Goal: Task Accomplishment & Management: Use online tool/utility

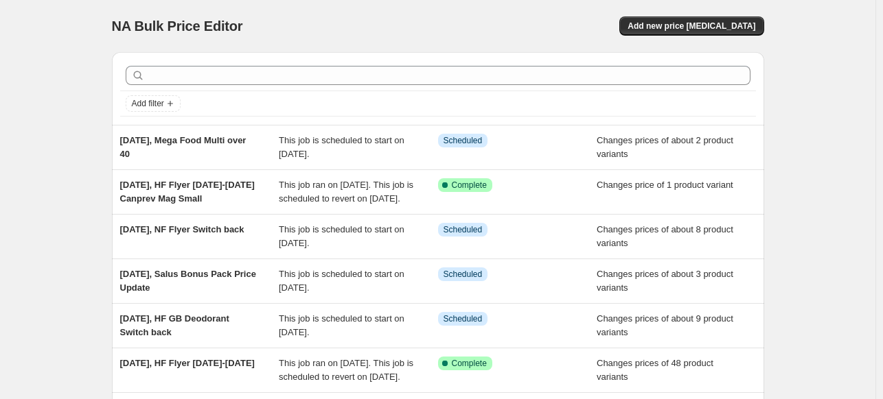
click at [719, 38] on div "NA Bulk Price Editor. This page is ready NA Bulk Price Editor Add new price [ME…" at bounding box center [438, 26] width 652 height 52
click at [722, 30] on span "Add new price [MEDICAL_DATA]" at bounding box center [691, 26] width 128 height 11
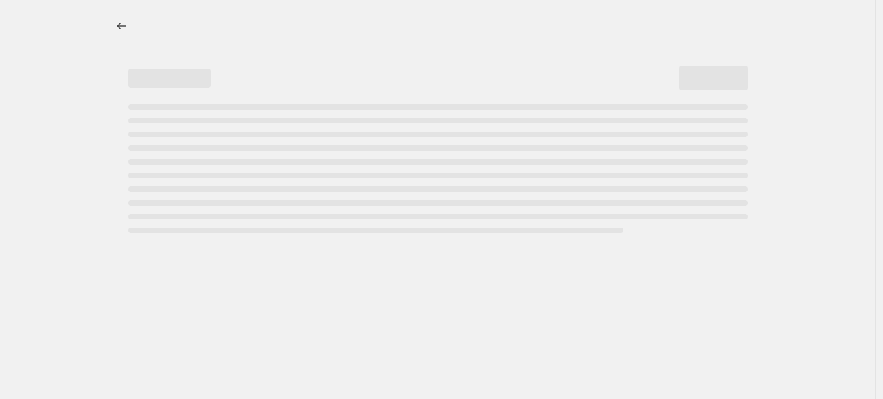
select select "percentage"
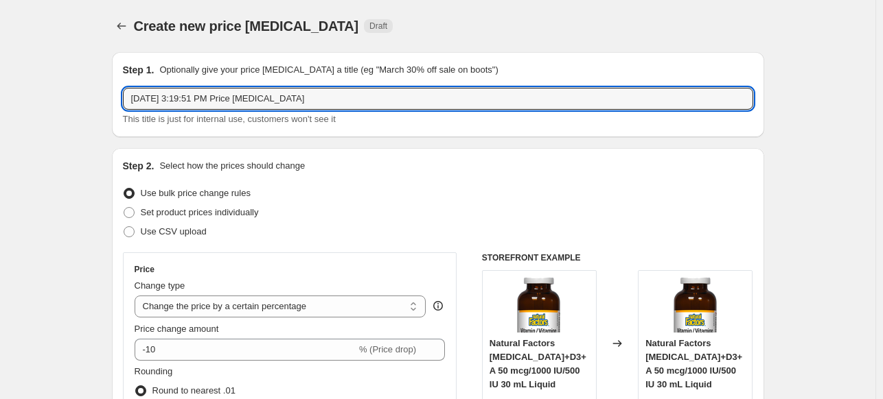
drag, startPoint x: 196, startPoint y: 97, endPoint x: 373, endPoint y: 85, distance: 177.5
click at [373, 85] on div "Step 1. Optionally give your price [MEDICAL_DATA] a title (eg "March 30% off sa…" at bounding box center [438, 94] width 630 height 63
type input "[DATE], NF Flyer WE&S Switch back"
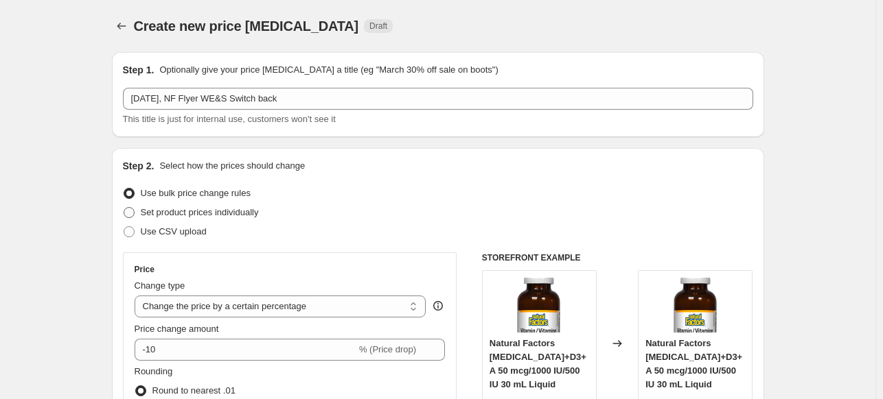
click at [206, 208] on span "Set product prices individually" at bounding box center [200, 212] width 118 height 10
click at [124, 208] on input "Set product prices individually" at bounding box center [124, 207] width 1 height 1
radio input "true"
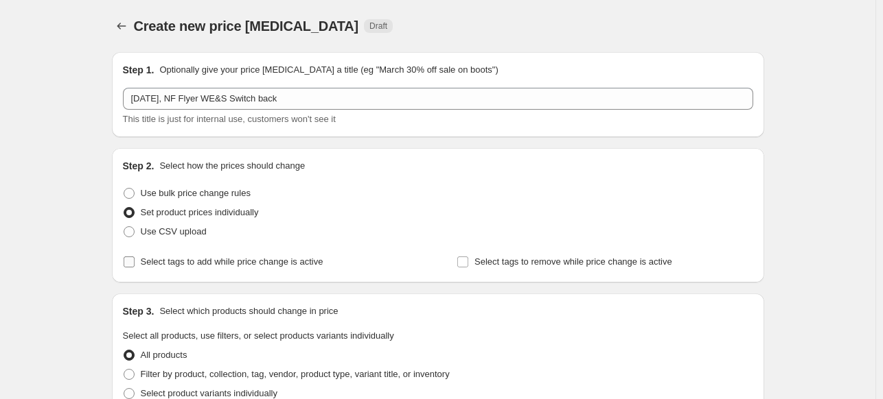
click at [242, 263] on span "Select tags to add while price change is active" at bounding box center [232, 262] width 183 height 10
click at [135, 263] on input "Select tags to add while price change is active" at bounding box center [129, 262] width 11 height 11
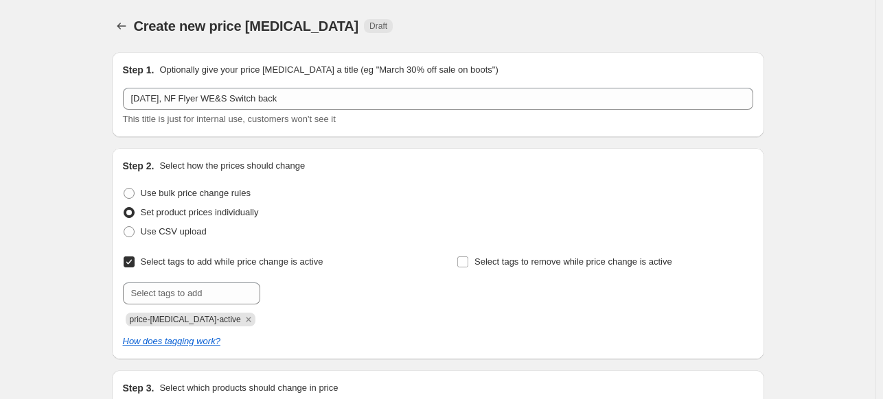
click at [242, 263] on span "Select tags to add while price change is active" at bounding box center [232, 262] width 183 height 10
click at [135, 263] on input "Select tags to add while price change is active" at bounding box center [129, 262] width 11 height 11
checkbox input "false"
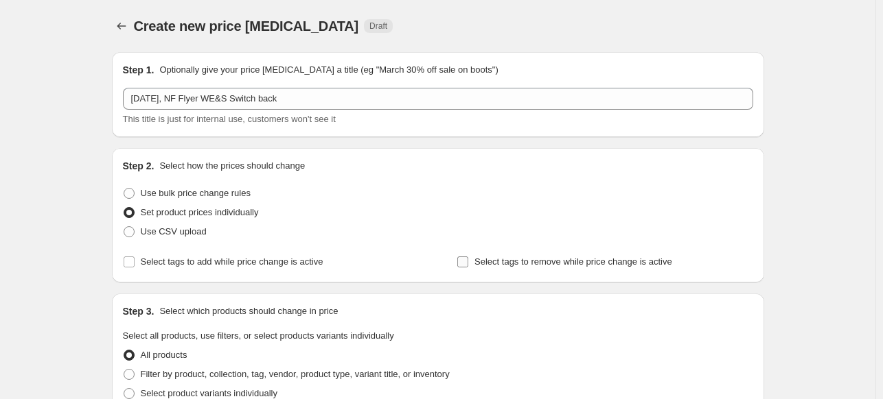
click at [561, 264] on span "Select tags to remove while price change is active" at bounding box center [573, 262] width 198 height 10
click at [468, 264] on input "Select tags to remove while price change is active" at bounding box center [462, 262] width 11 height 11
checkbox input "true"
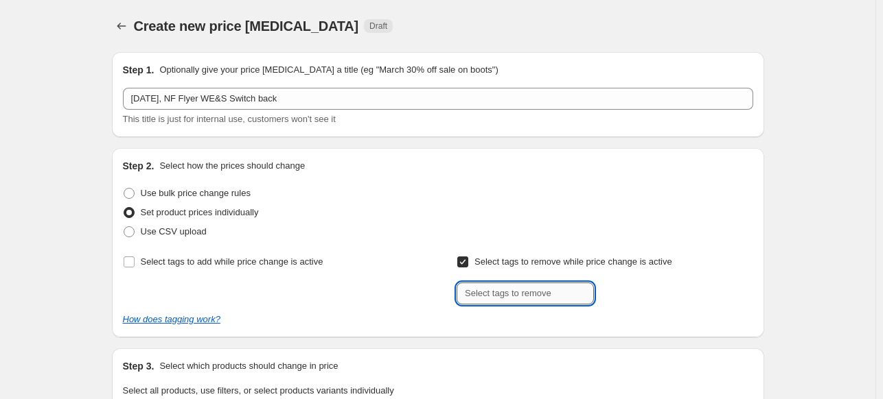
click at [552, 288] on input "text" at bounding box center [524, 294] width 137 height 22
type input "promo"
click at [648, 299] on button "Add promo" at bounding box center [627, 292] width 60 height 19
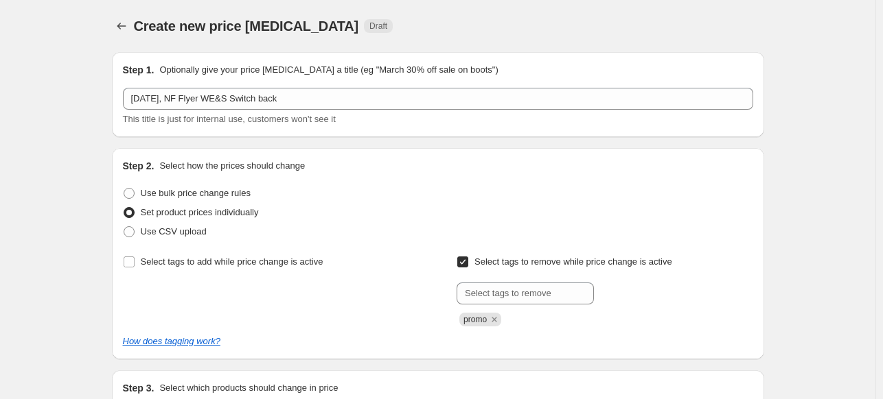
scroll to position [206, 0]
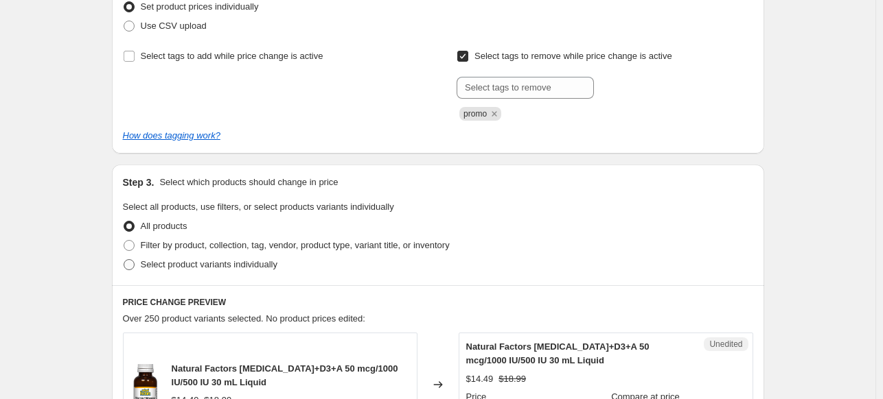
click at [232, 263] on span "Select product variants individually" at bounding box center [209, 264] width 137 height 10
click at [124, 260] on input "Select product variants individually" at bounding box center [124, 259] width 1 height 1
radio input "true"
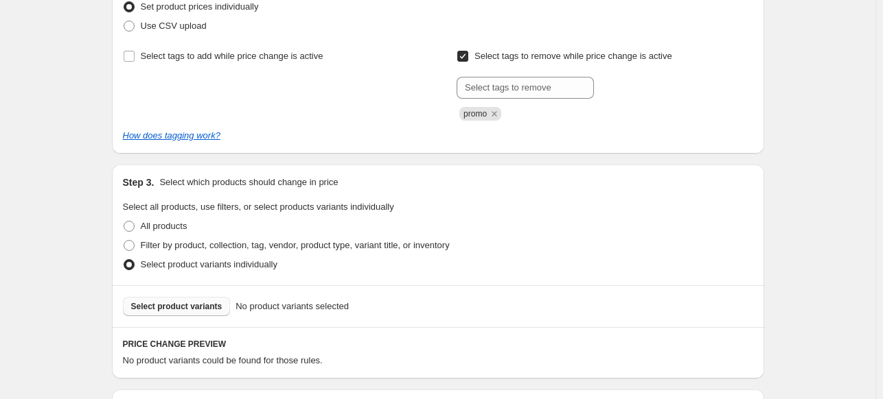
click at [217, 315] on button "Select product variants" at bounding box center [177, 306] width 108 height 19
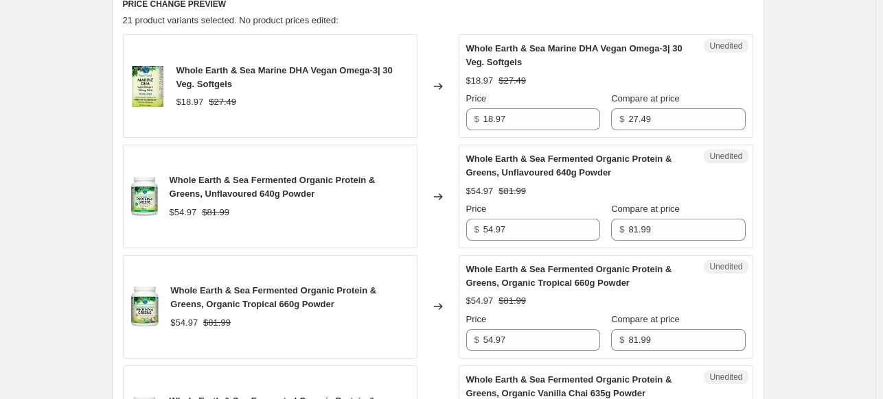
scroll to position [549, 0]
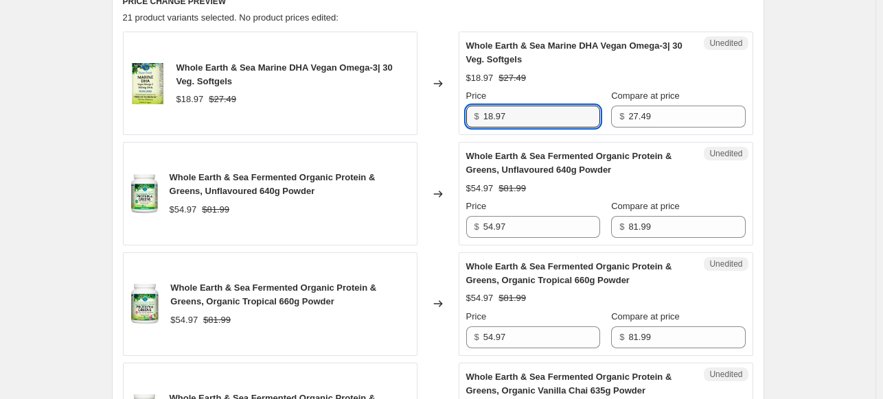
drag, startPoint x: 550, startPoint y: 122, endPoint x: 431, endPoint y: 117, distance: 118.9
click at [431, 117] on div "Whole Earth & Sea Marine DHA Vegan Omega-3| 30 Veg. Softgels $18.97 $27.49 Chan…" at bounding box center [438, 84] width 630 height 104
type input "20.99"
click at [374, 172] on span "Whole Earth & Sea Fermented Organic Protein & Greens, Unflavoured 640g Powder" at bounding box center [273, 184] width 206 height 24
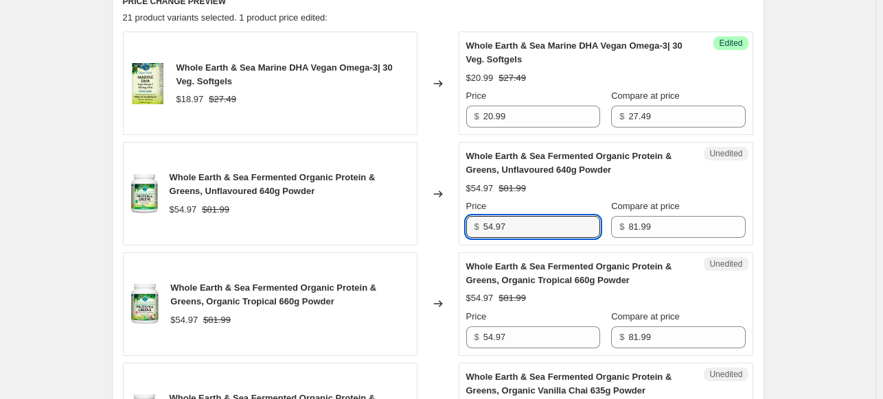
drag, startPoint x: 540, startPoint y: 231, endPoint x: 419, endPoint y: 229, distance: 120.8
click at [419, 229] on div "Whole Earth & Sea Fermented Organic Protein & Greens, Unflavoured 640g Powder $…" at bounding box center [438, 194] width 630 height 104
drag, startPoint x: 535, startPoint y: 230, endPoint x: 450, endPoint y: 222, distance: 85.5
click at [450, 222] on div "Whole Earth & Sea Fermented Organic Protein & Greens, Unflavoured 640g Powder $…" at bounding box center [438, 194] width 630 height 104
type input "69.99"
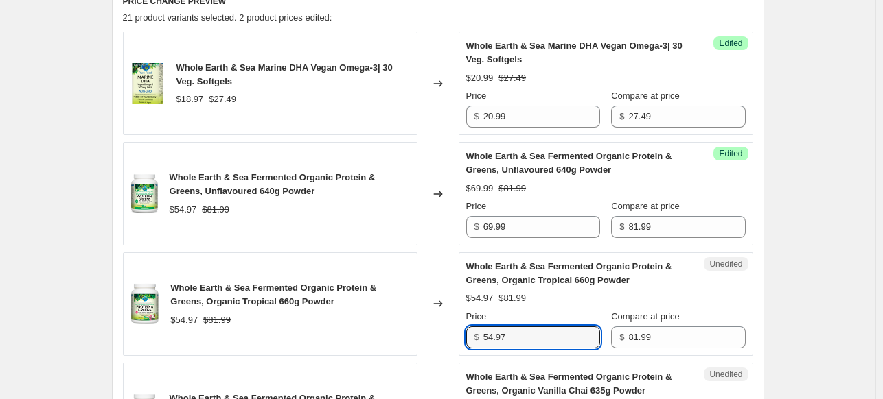
drag, startPoint x: 517, startPoint y: 337, endPoint x: 447, endPoint y: 331, distance: 70.9
click at [463, 333] on div "Unedited Whole Earth & Sea Fermented Organic Protein & Greens, Organic Tropical…" at bounding box center [605, 305] width 294 height 104
paste input "69.99"
type input "69.99"
click at [452, 279] on div "Changed to" at bounding box center [437, 305] width 41 height 104
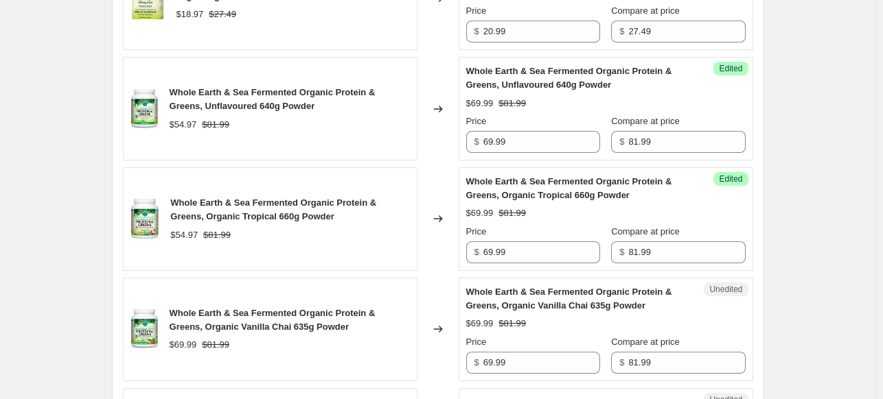
scroll to position [686, 0]
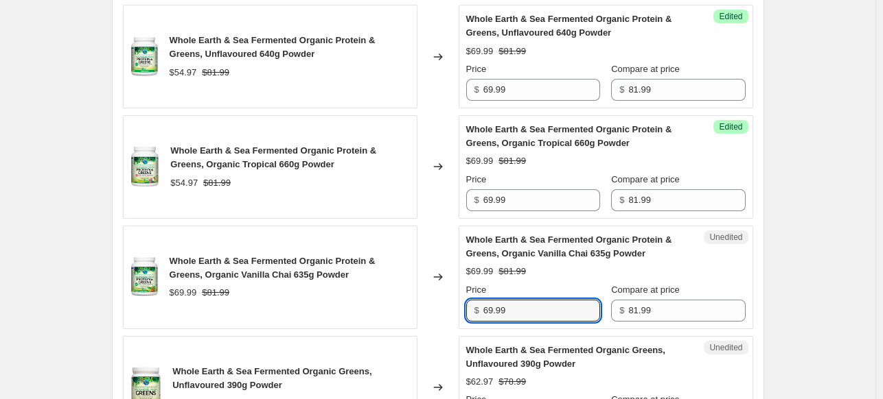
drag, startPoint x: 533, startPoint y: 301, endPoint x: 428, endPoint y: 299, distance: 105.0
click at [429, 299] on div "Whole Earth & Sea Fermented Organic Protein & Greens, Organic Vanilla Chai 635g…" at bounding box center [438, 278] width 630 height 104
click at [430, 279] on div "Changed to" at bounding box center [437, 278] width 41 height 104
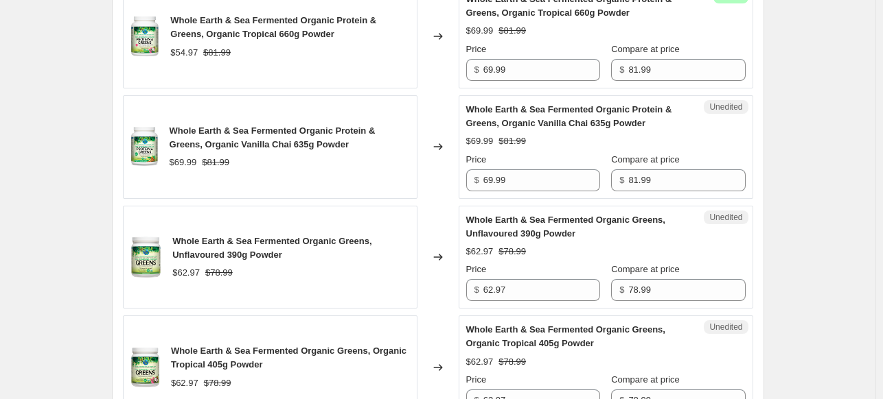
scroll to position [824, 0]
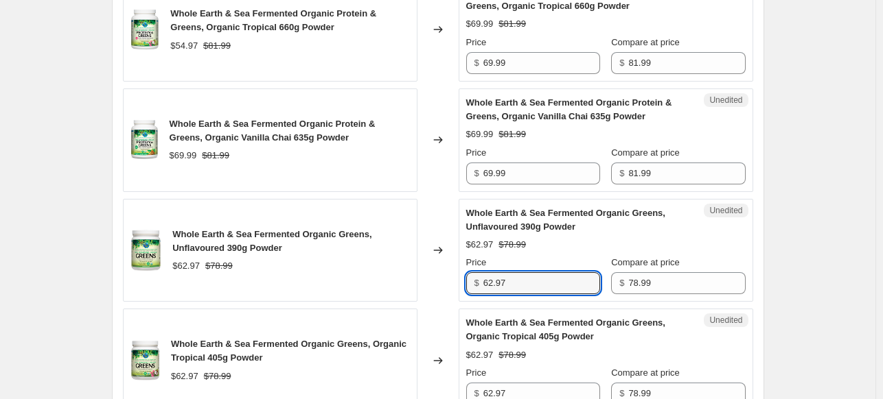
drag, startPoint x: 540, startPoint y: 286, endPoint x: 469, endPoint y: 286, distance: 71.4
click at [469, 286] on div "$ 62.97" at bounding box center [533, 283] width 134 height 22
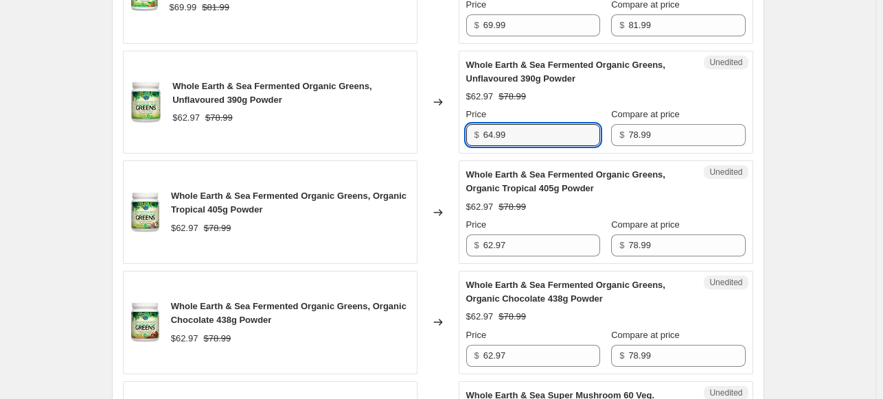
scroll to position [961, 0]
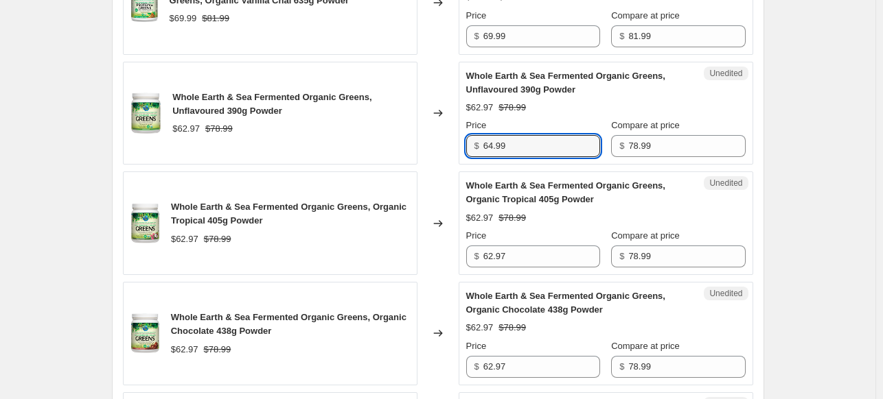
drag, startPoint x: 534, startPoint y: 141, endPoint x: 465, endPoint y: 139, distance: 68.6
click at [465, 139] on div "Unedited Whole Earth & Sea Fermented Organic Greens, Unflavoured 390g Powder $6…" at bounding box center [605, 114] width 294 height 104
type input "64.99"
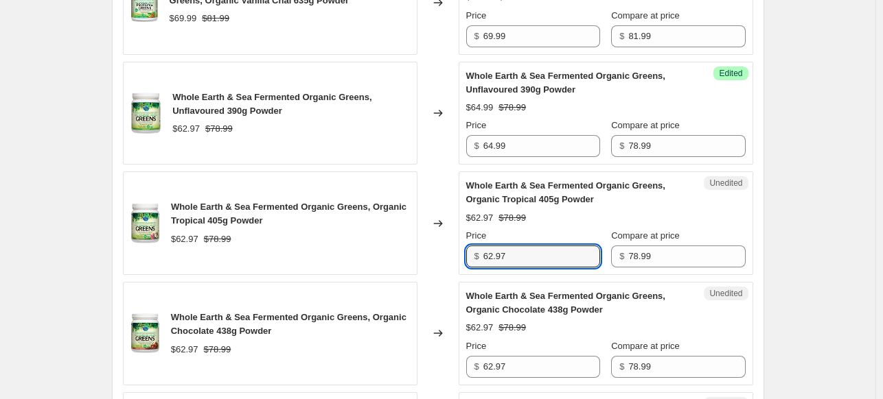
drag, startPoint x: 533, startPoint y: 255, endPoint x: 454, endPoint y: 255, distance: 78.9
click at [454, 255] on div "Whole Earth & Sea Fermented Organic Greens, Organic Tropical 405g Powder $62.97…" at bounding box center [438, 224] width 630 height 104
paste input "4.99"
type input "64.99"
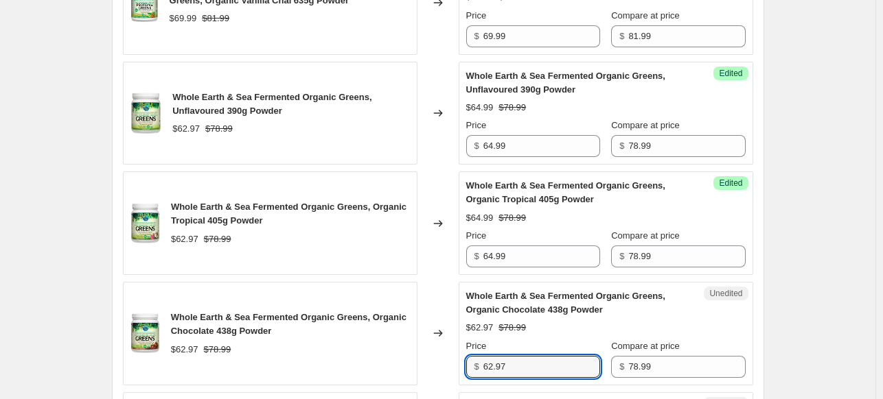
drag, startPoint x: 488, startPoint y: 362, endPoint x: 419, endPoint y: 362, distance: 68.6
click at [419, 362] on div "Whole Earth & Sea Fermented Organic Greens, Organic Chocolate 438g Powder $62.9…" at bounding box center [438, 334] width 630 height 104
paste input "4.99"
type input "64.99"
click at [409, 347] on div "$62.97 $78.99" at bounding box center [290, 350] width 239 height 14
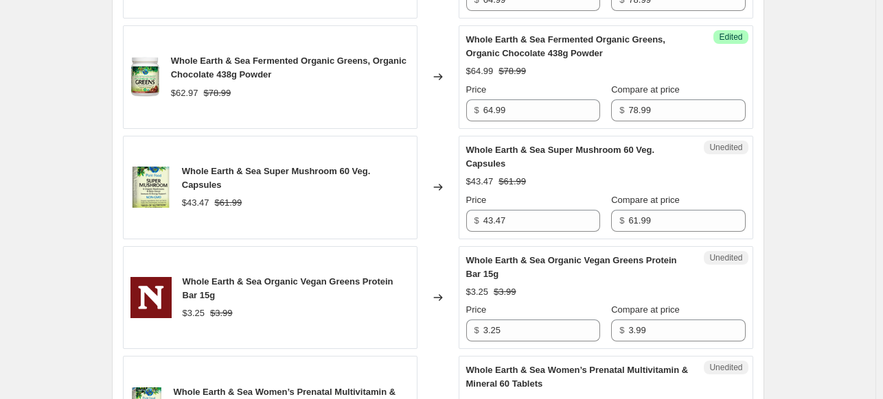
scroll to position [1235, 0]
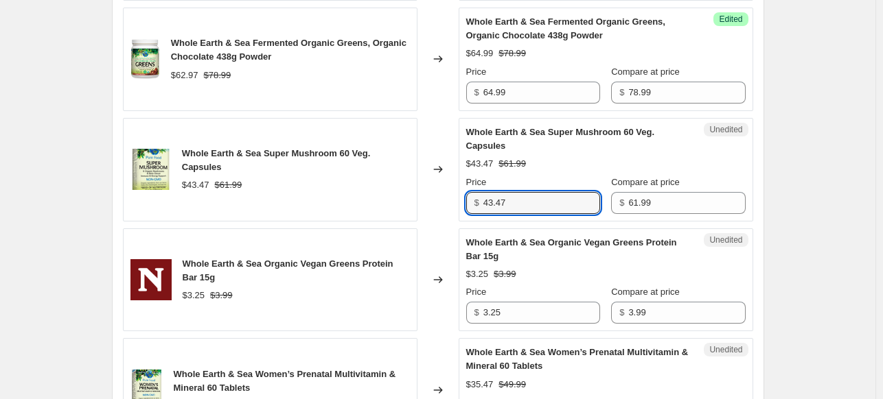
drag, startPoint x: 527, startPoint y: 193, endPoint x: 461, endPoint y: 194, distance: 66.6
click at [461, 194] on div "Whole Earth & Sea Super Mushroom 60 Veg. Capsules $43.47 $61.99 Changed to Uned…" at bounding box center [438, 170] width 630 height 104
type input "46.99"
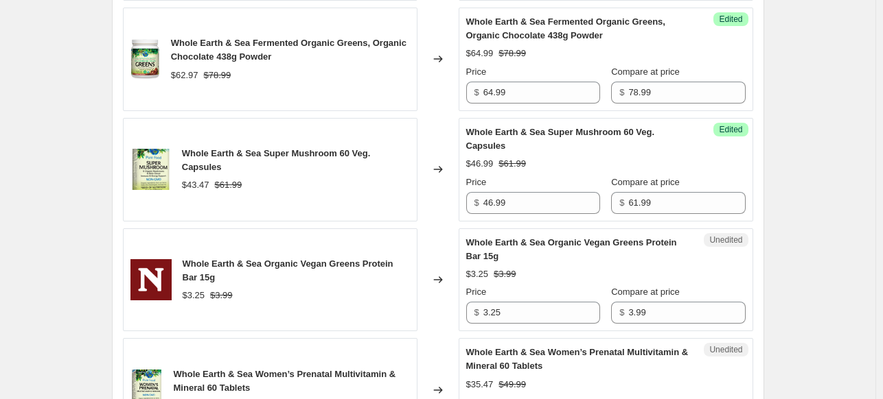
click at [458, 194] on div "Changed to" at bounding box center [437, 170] width 41 height 104
click at [526, 315] on input "3.25" at bounding box center [541, 313] width 117 height 22
type input "3.59"
click at [549, 264] on div "Whole Earth & Sea Organic Vegan Greens Protein Bar 15g $3.59 $3.99 Price $ 3.59…" at bounding box center [605, 280] width 279 height 89
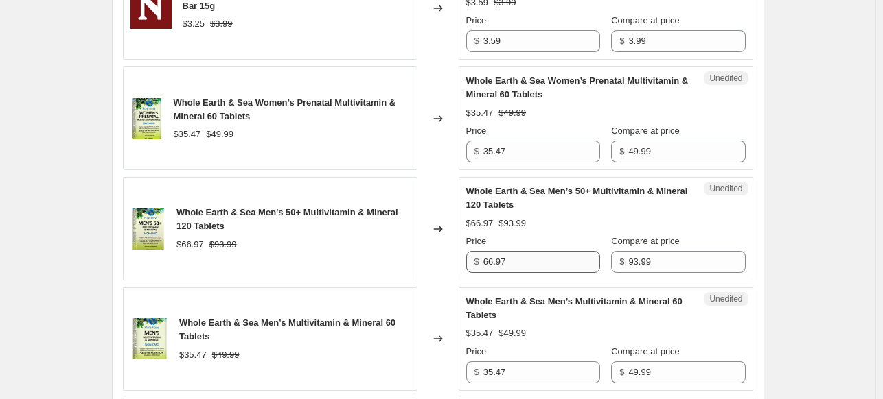
scroll to position [1510, 0]
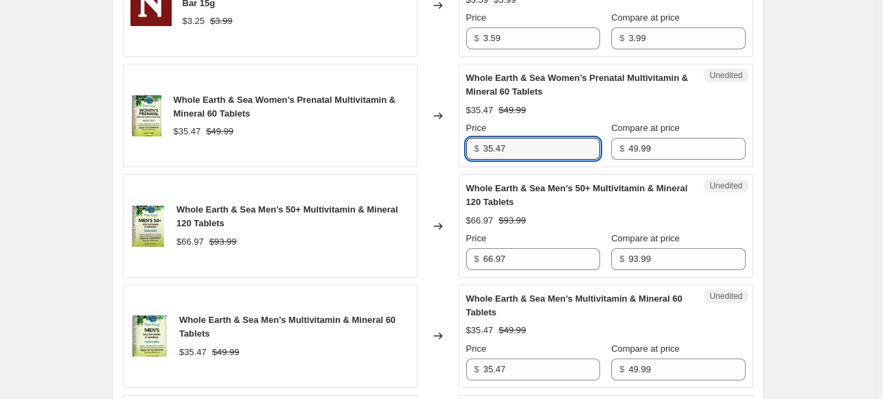
drag, startPoint x: 528, startPoint y: 144, endPoint x: 439, endPoint y: 148, distance: 89.3
click at [439, 148] on div "Whole Earth & Sea Women’s Prenatal Multivitamin & Mineral 60 Tablets $35.47 $49…" at bounding box center [438, 116] width 630 height 104
drag, startPoint x: 546, startPoint y: 140, endPoint x: 480, endPoint y: 150, distance: 66.6
click at [480, 150] on div "$ 39.99" at bounding box center [533, 149] width 134 height 22
type input "39.99"
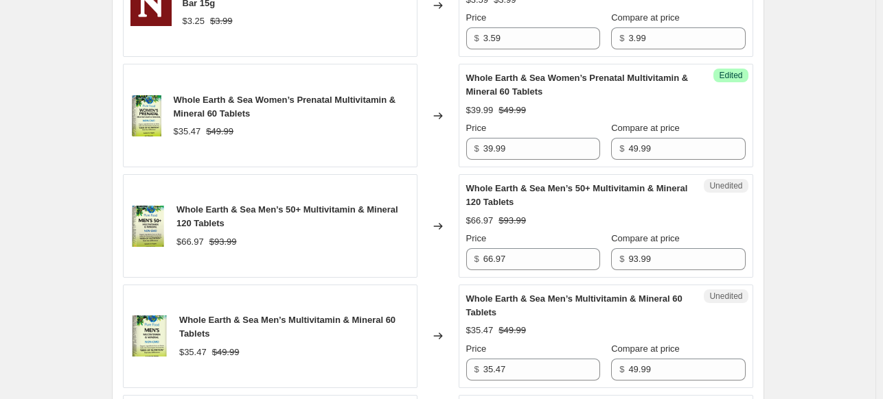
click at [439, 167] on div "Whole Earth & Sea Marine DHA Vegan Omega-3| 30 Veg. Softgels $18.97 $27.49 Chan…" at bounding box center [438, 164] width 630 height 2187
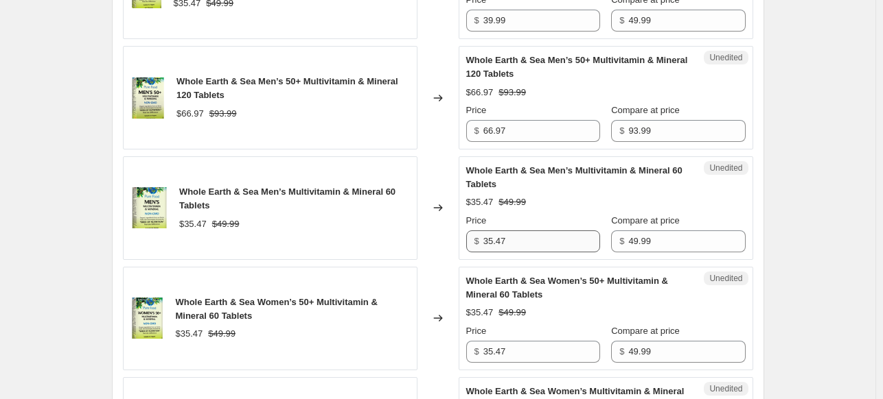
scroll to position [1647, 0]
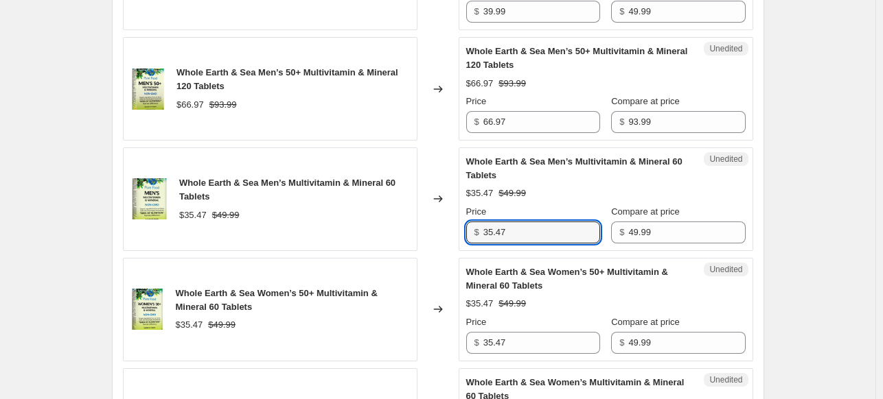
drag, startPoint x: 533, startPoint y: 229, endPoint x: 439, endPoint y: 231, distance: 94.1
click at [439, 231] on div "Whole Earth & Sea Men’s Multivitamin & Mineral 60 Tablets $35.47 $49.99 Changed…" at bounding box center [438, 200] width 630 height 104
paste input "9.99"
type input "39.99"
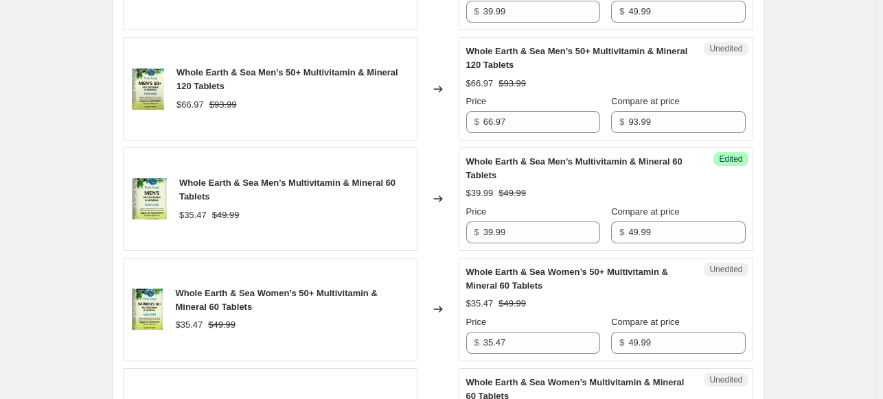
click at [437, 231] on div "Changed to" at bounding box center [437, 200] width 41 height 104
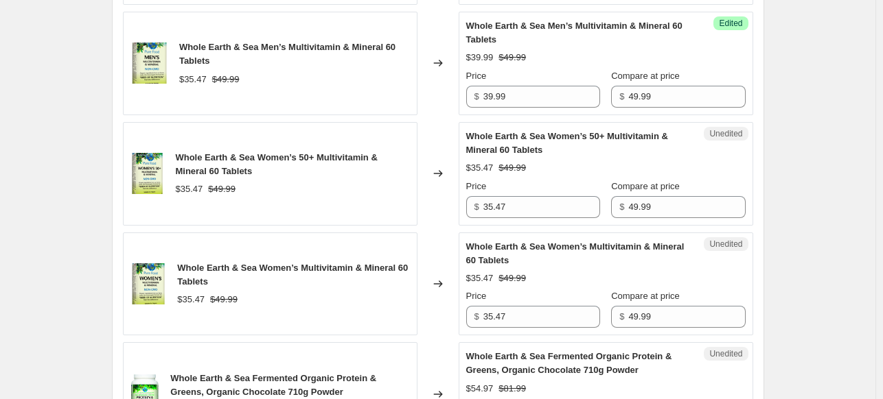
scroll to position [1784, 0]
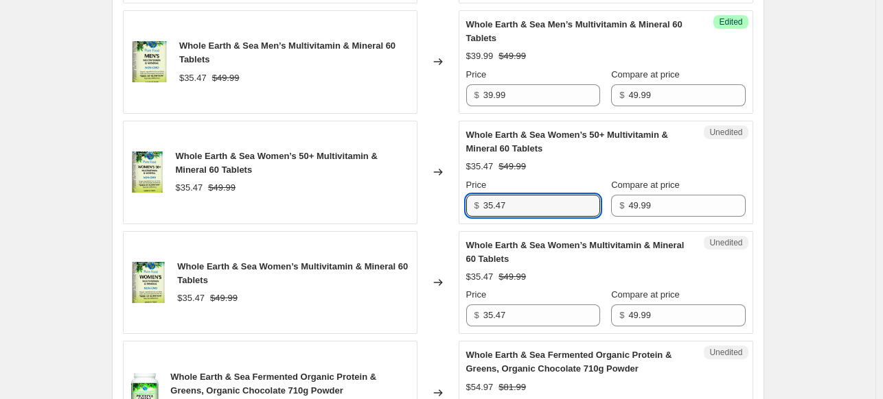
drag, startPoint x: 527, startPoint y: 200, endPoint x: 404, endPoint y: 196, distance: 122.9
click at [406, 196] on div "Whole Earth & Sea Women’s 50+ Multivitamin & Mineral 60 Tablets $35.47 $49.99 C…" at bounding box center [438, 173] width 630 height 104
paste input "9.99"
type input "39.99"
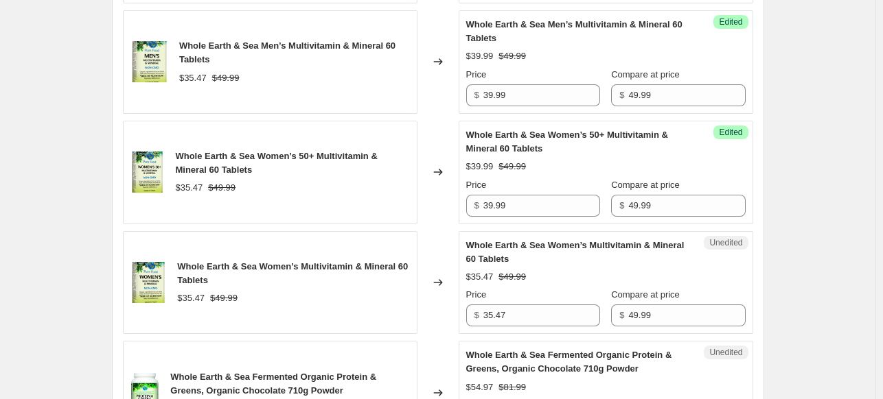
click at [404, 196] on div "Whole Earth & Sea Women’s 50+ Multivitamin & Mineral 60 Tablets $35.47 $49.99" at bounding box center [270, 173] width 294 height 104
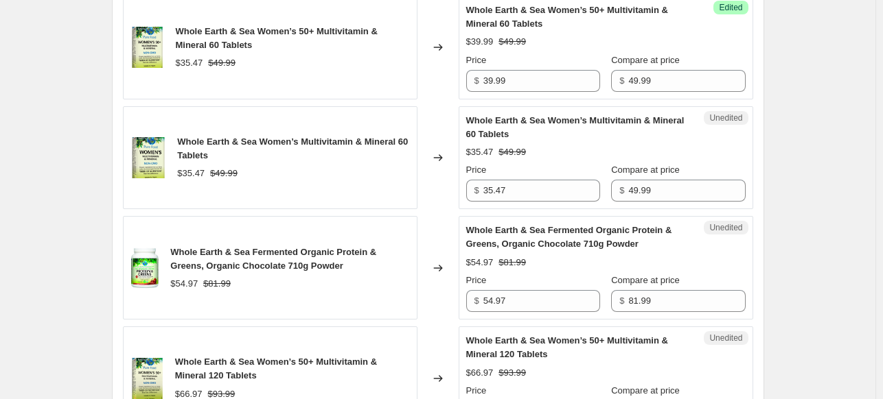
scroll to position [1922, 0]
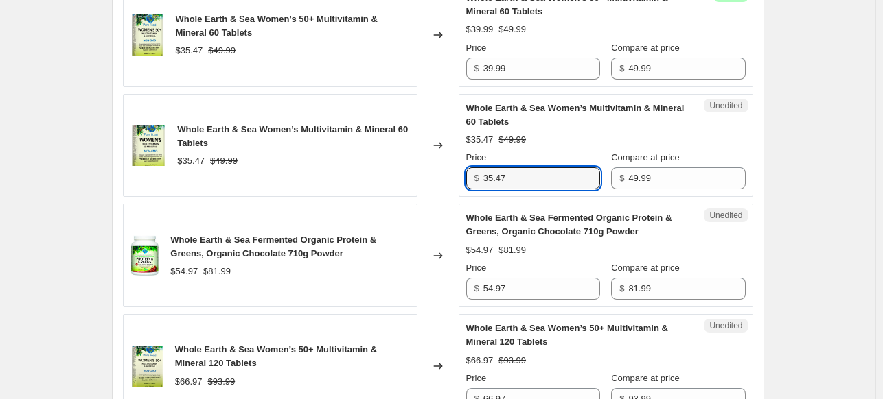
drag, startPoint x: 533, startPoint y: 166, endPoint x: 441, endPoint y: 172, distance: 91.4
click at [441, 172] on div "Whole Earth & Sea Women’s Multivitamin & Mineral 60 Tablets $35.47 $49.99 Chang…" at bounding box center [438, 146] width 630 height 104
paste input "9.99"
type input "39.99"
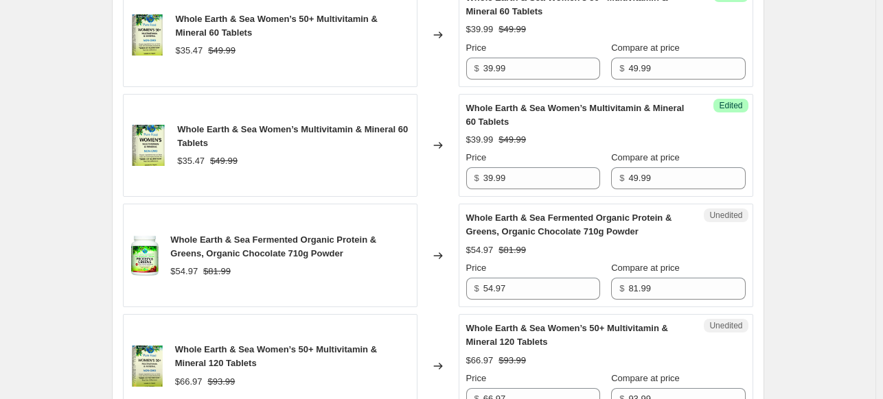
click at [441, 172] on div "Changed to" at bounding box center [437, 146] width 41 height 104
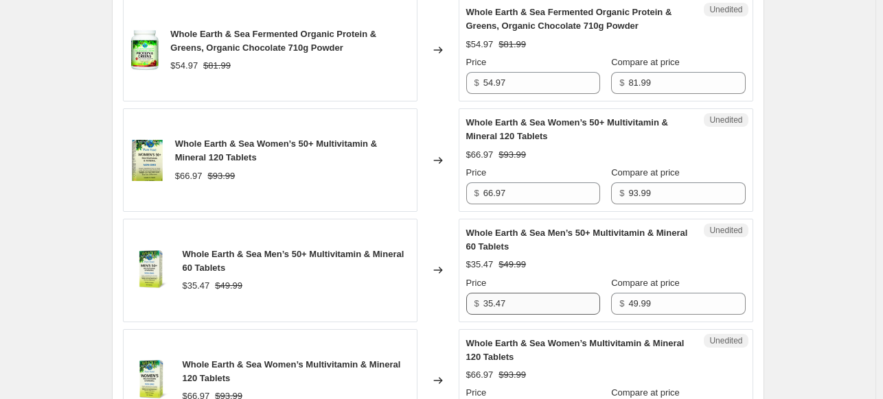
scroll to position [2196, 0]
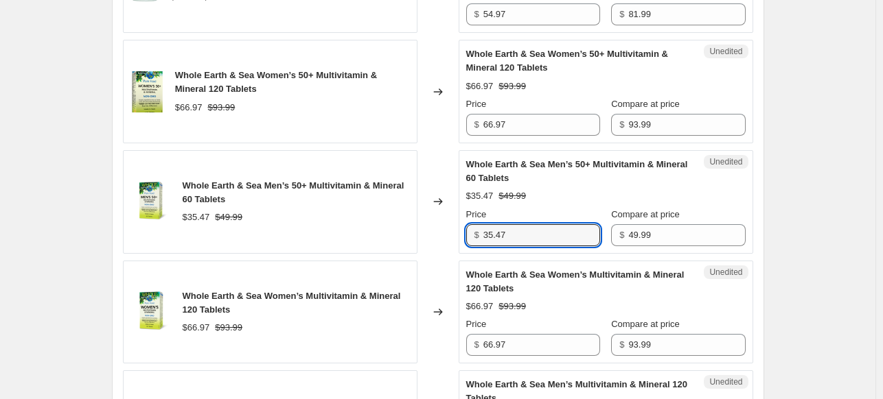
drag, startPoint x: 533, startPoint y: 233, endPoint x: 472, endPoint y: 232, distance: 60.4
click at [472, 232] on div "$ 35.47" at bounding box center [533, 235] width 134 height 22
paste input "9.99"
type input "39.99"
click at [447, 226] on div "Changed to" at bounding box center [437, 202] width 41 height 104
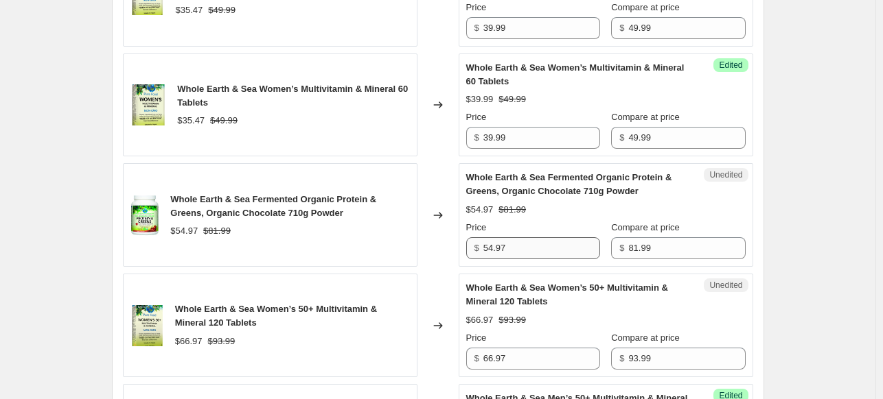
scroll to position [1990, 0]
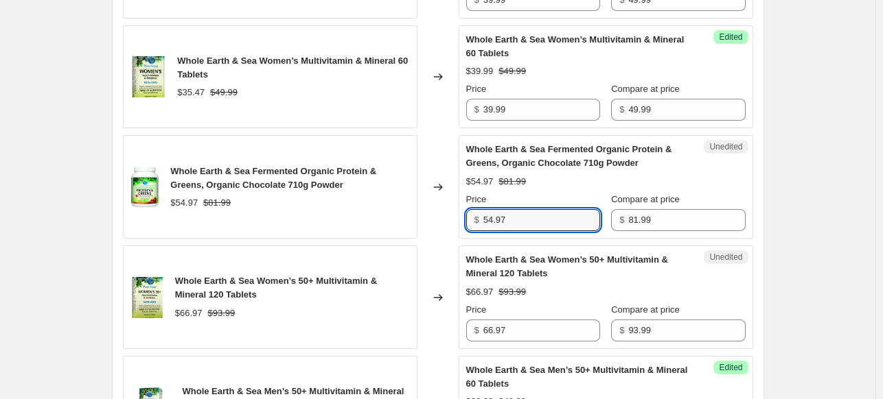
drag, startPoint x: 520, startPoint y: 213, endPoint x: 446, endPoint y: 211, distance: 74.2
click at [446, 211] on div "Whole Earth & Sea Fermented Organic Protein & Greens, Organic Chocolate 710g Po…" at bounding box center [438, 187] width 630 height 104
type input "69.99"
click at [541, 182] on div "$54.97 $81.99" at bounding box center [605, 182] width 279 height 14
click at [542, 181] on div "$69.99 $81.99" at bounding box center [605, 182] width 279 height 14
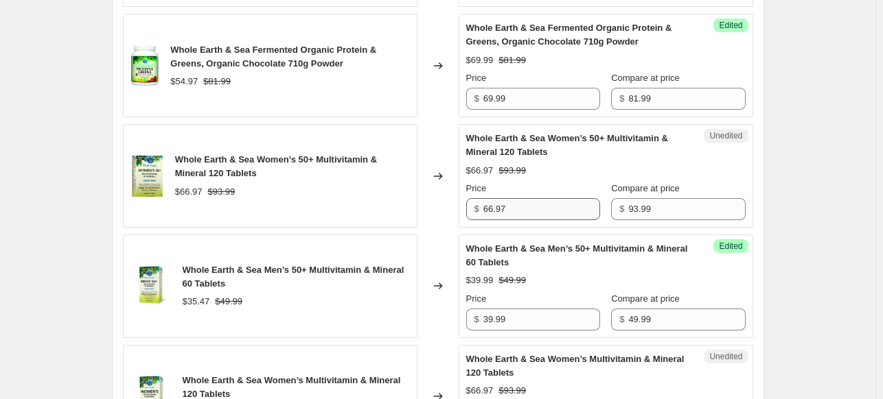
scroll to position [2128, 0]
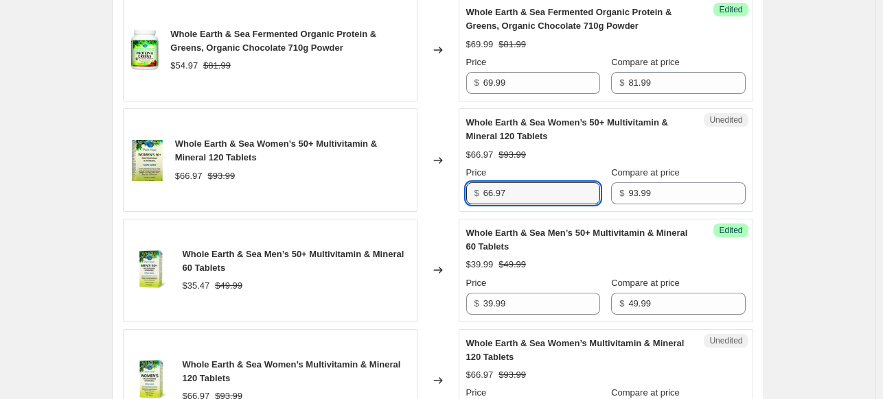
drag, startPoint x: 538, startPoint y: 185, endPoint x: 466, endPoint y: 185, distance: 72.1
click at [466, 185] on div "Unedited Whole Earth & Sea Women’s 50+ Multivitamin & Mineral 120 Tablets $66.9…" at bounding box center [605, 160] width 294 height 104
type input "74.99"
click at [463, 154] on div "Unedited Whole Earth & Sea Women’s 50+ Multivitamin & Mineral 120 Tablets $66.9…" at bounding box center [605, 160] width 294 height 104
drag, startPoint x: 539, startPoint y: 197, endPoint x: 468, endPoint y: 189, distance: 71.2
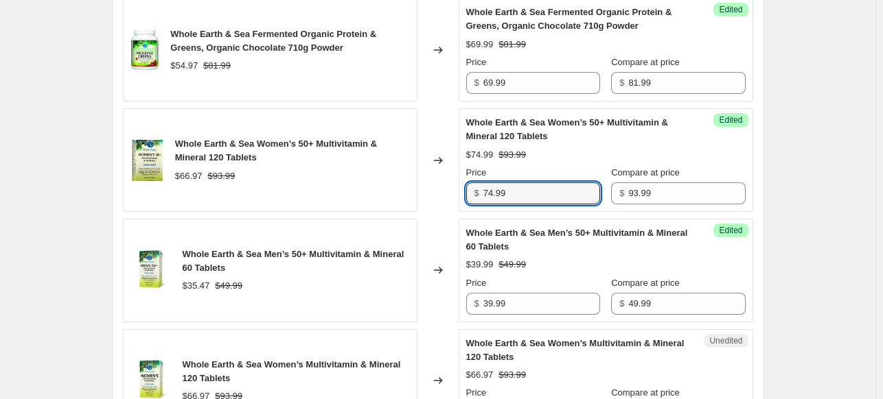
click at [467, 189] on div "Success Edited Whole Earth & Sea Women’s 50+ Multivitamin & Mineral 120 Tablets…" at bounding box center [605, 160] width 294 height 104
click at [537, 153] on div "$74.99 $93.99" at bounding box center [605, 155] width 279 height 14
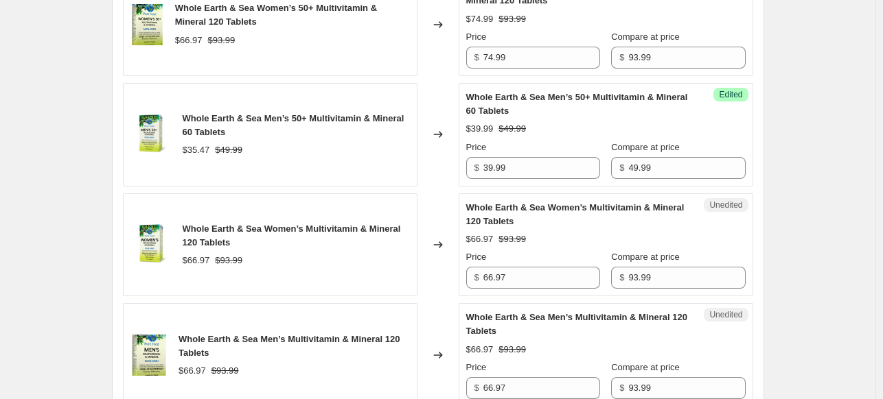
scroll to position [2265, 0]
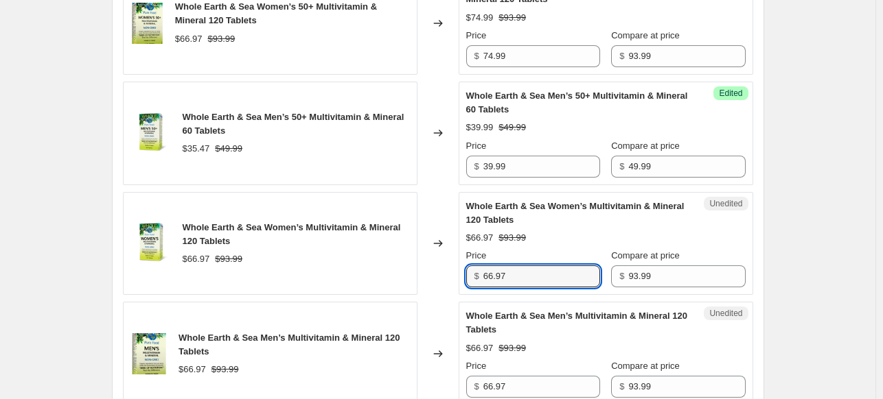
drag, startPoint x: 533, startPoint y: 273, endPoint x: 464, endPoint y: 277, distance: 68.7
click at [465, 276] on div "Unedited Whole Earth & Sea Women’s Multivitamin & Mineral 120 Tablets $66.97 $9…" at bounding box center [605, 244] width 294 height 104
paste input "74.99"
type input "74.99"
click at [545, 235] on div "$66.97 $93.99" at bounding box center [605, 238] width 279 height 14
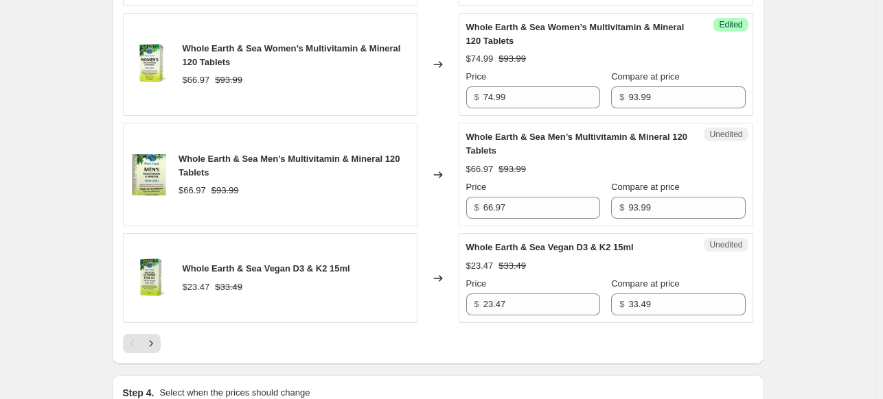
scroll to position [2471, 0]
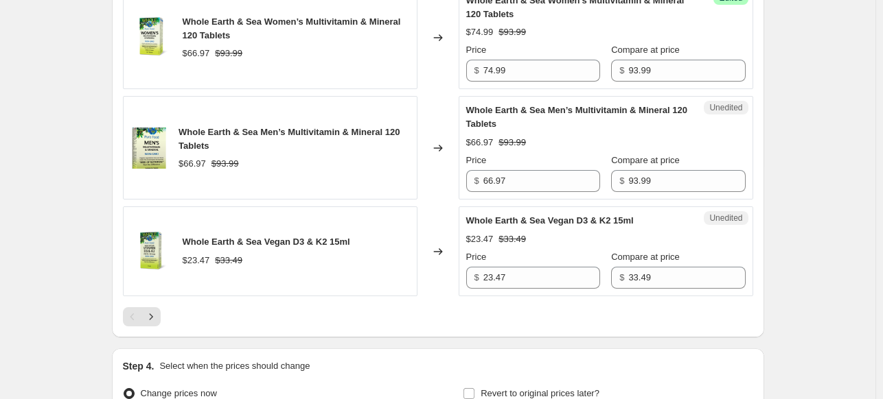
drag, startPoint x: 526, startPoint y: 189, endPoint x: 465, endPoint y: 183, distance: 61.3
click at [465, 183] on div "Unedited Whole Earth & Sea Men’s Multivitamin & Mineral 120 Tablets $66.97 $93.…" at bounding box center [605, 148] width 294 height 104
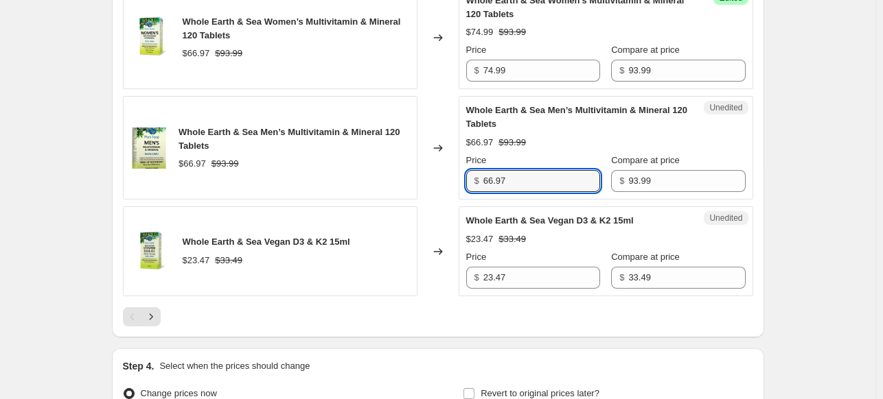
drag, startPoint x: 533, startPoint y: 183, endPoint x: 456, endPoint y: 180, distance: 76.9
click at [456, 180] on div "Whole Earth & Sea Men’s Multivitamin & Mineral 120 Tablets $66.97 $93.99 Change…" at bounding box center [438, 148] width 630 height 104
paste input "74.99"
type input "74.99"
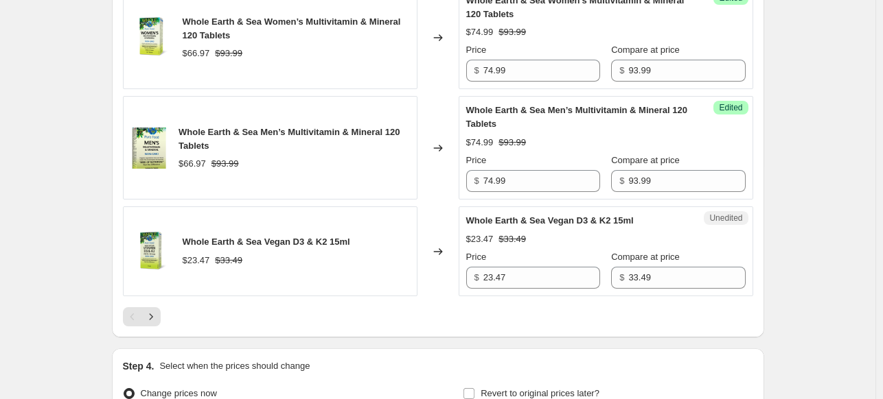
drag, startPoint x: 426, startPoint y: 196, endPoint x: 455, endPoint y: 224, distance: 40.8
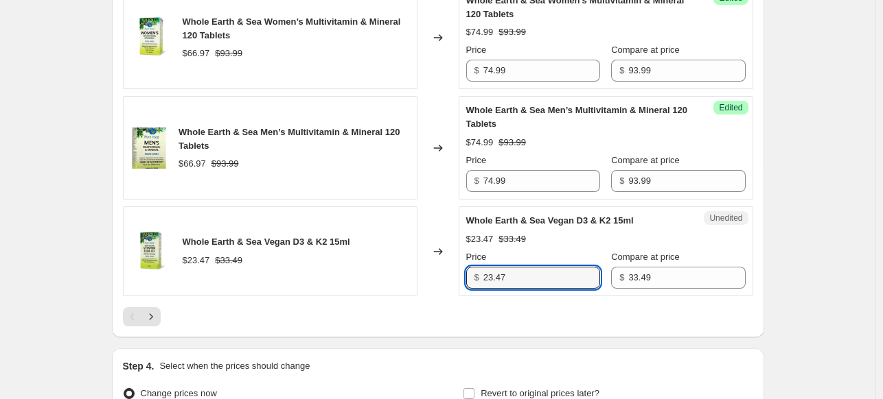
drag, startPoint x: 526, startPoint y: 272, endPoint x: 447, endPoint y: 264, distance: 78.7
click at [447, 264] on div "Whole Earth & Sea Vegan D3 & K2 15ml $23.47 $33.49 Changed to Unedited Whole Ea…" at bounding box center [438, 252] width 630 height 90
type input "26.99"
click at [438, 257] on div "Changed to" at bounding box center [437, 252] width 41 height 90
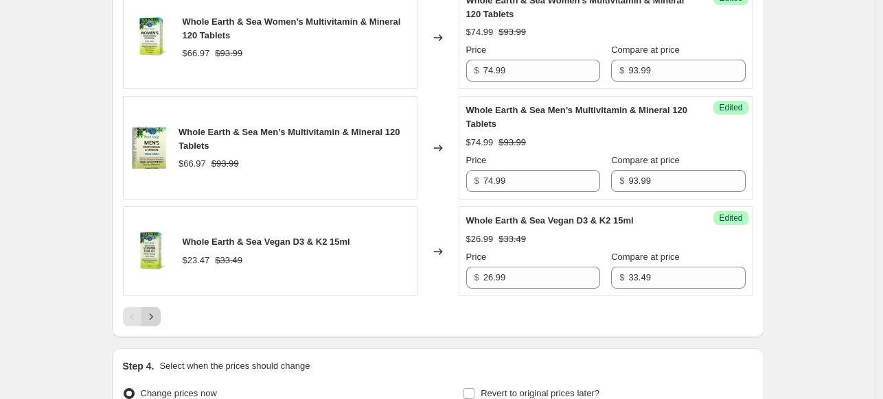
click at [153, 310] on icon "Next" at bounding box center [151, 317] width 14 height 14
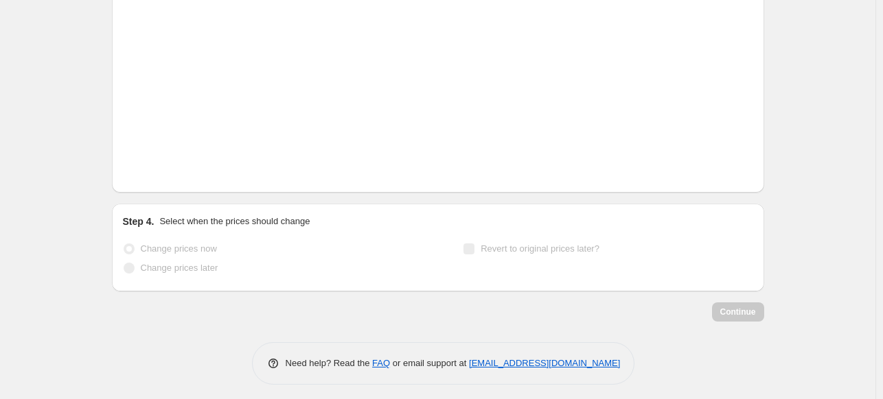
scroll to position [538, 0]
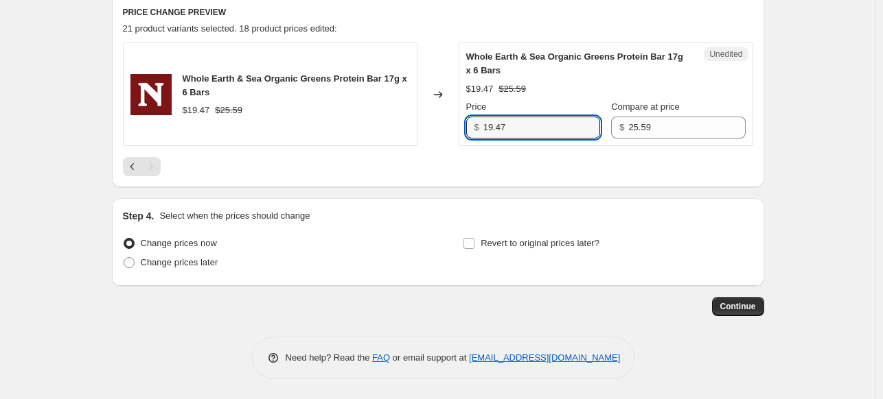
drag, startPoint x: 518, startPoint y: 129, endPoint x: 450, endPoint y: 126, distance: 68.0
click at [450, 126] on div "Whole Earth & Sea Organic Greens Protein Bar 17g x 6 Bars $19.47 $25.59 Changed…" at bounding box center [438, 95] width 630 height 104
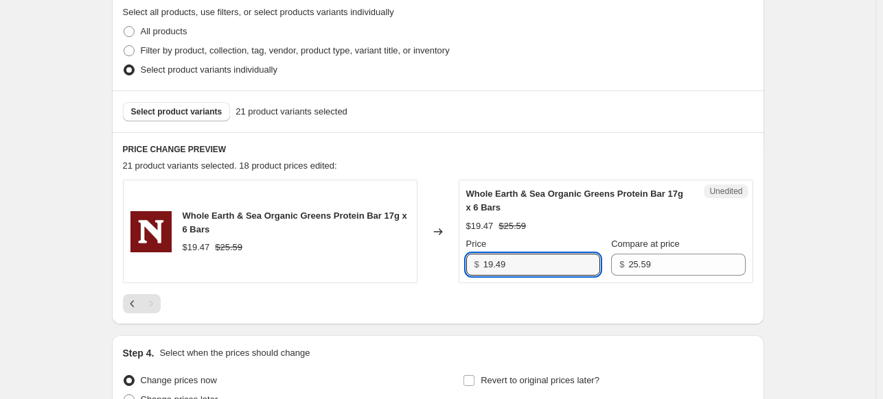
type input "19.49"
click at [454, 126] on div "Select product variants 21 product variants selected" at bounding box center [438, 112] width 652 height 42
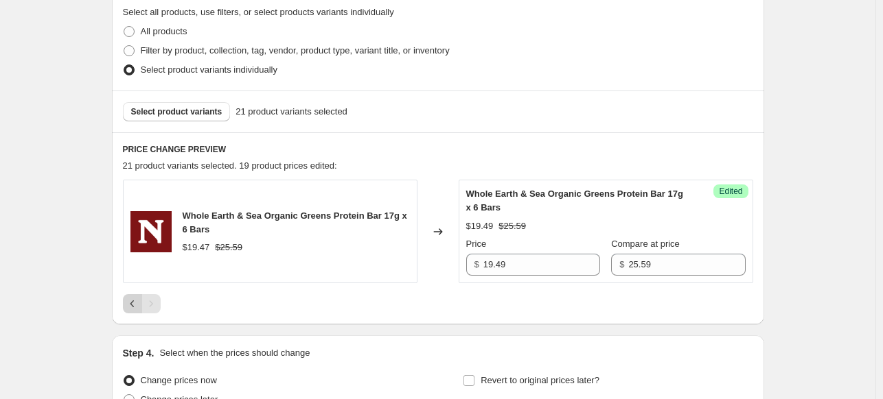
click at [131, 303] on icon "Previous" at bounding box center [133, 304] width 14 height 14
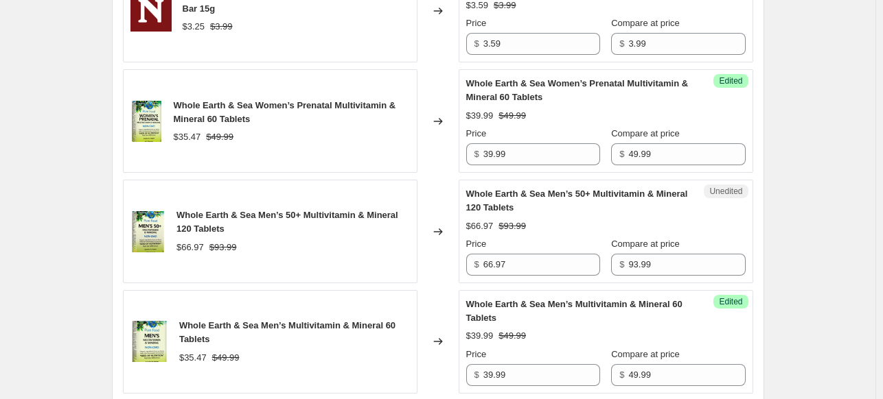
scroll to position [1499, 0]
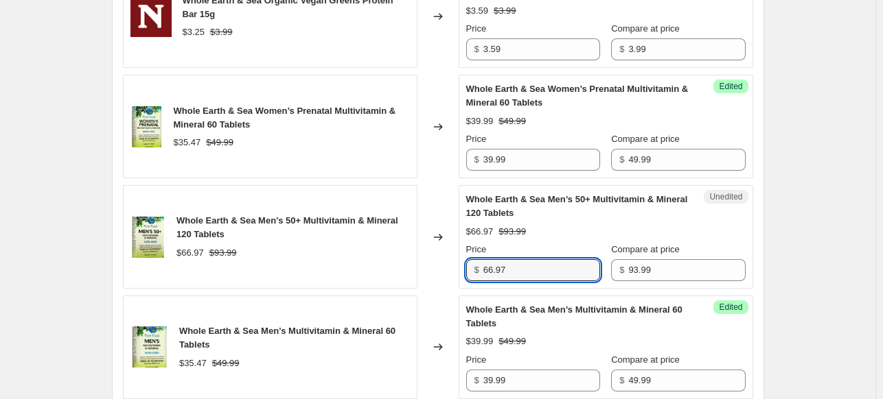
drag, startPoint x: 516, startPoint y: 263, endPoint x: 427, endPoint y: 248, distance: 90.4
click at [431, 248] on div "Whole Earth & Sea Men’s 50+ Multivitamin & Mineral 120 Tablets $66.97 $93.99 Ch…" at bounding box center [438, 237] width 630 height 104
paste input "74.99"
type input "74.99"
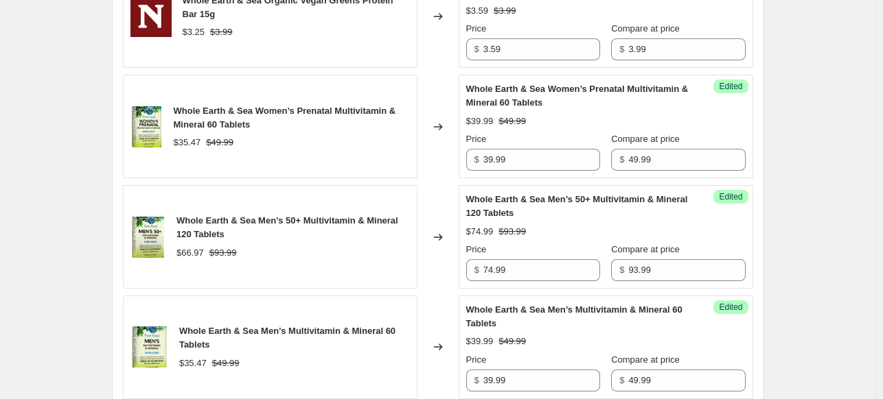
click at [377, 249] on div "$66.97 $93.99" at bounding box center [292, 253] width 233 height 14
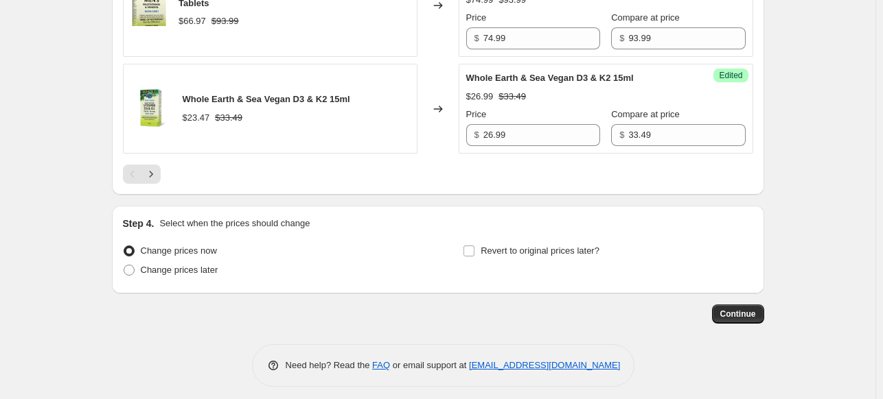
scroll to position [2616, 0]
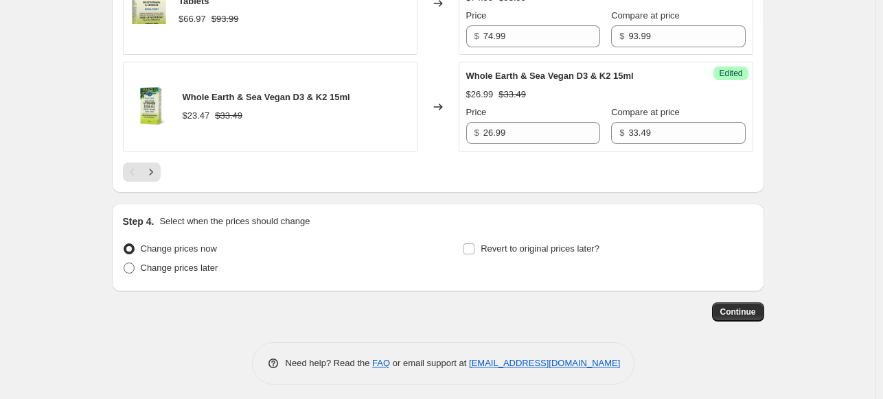
click at [218, 266] on span "Change prices later" at bounding box center [180, 268] width 78 height 10
click at [124, 264] on input "Change prices later" at bounding box center [124, 263] width 1 height 1
radio input "true"
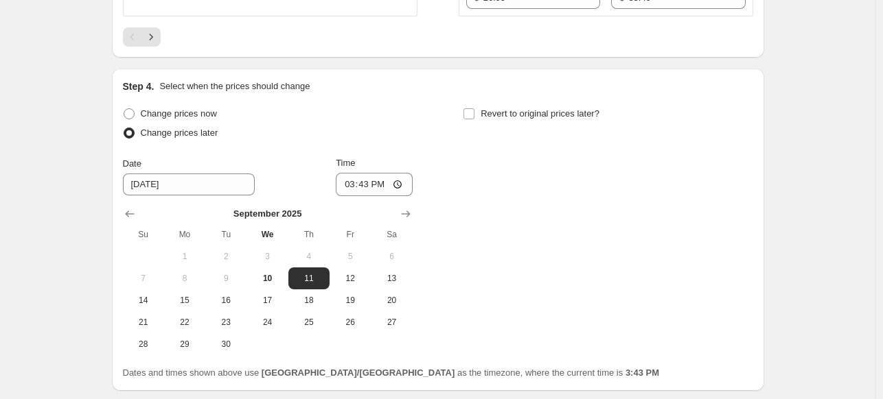
scroll to position [2753, 0]
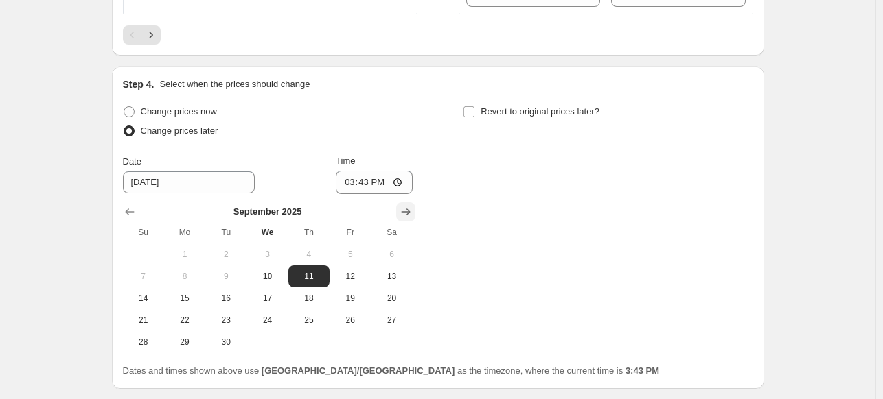
click at [415, 205] on button "Show next month, October 2025" at bounding box center [405, 211] width 19 height 19
click at [278, 249] on span "1" at bounding box center [267, 254] width 30 height 11
type input "[DATE]"
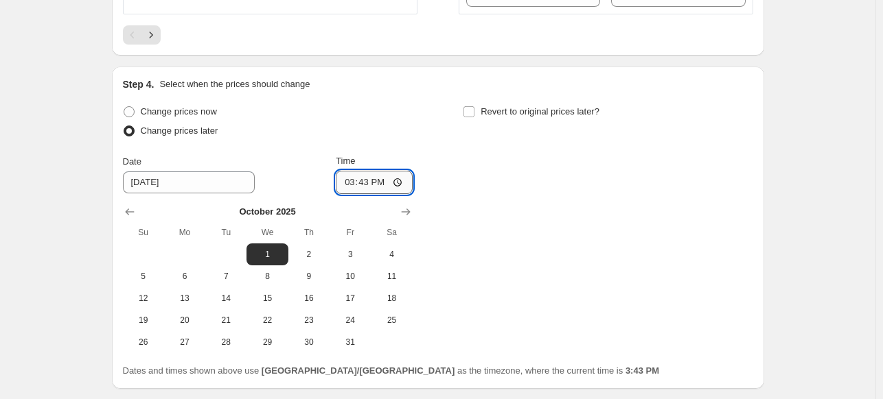
click at [349, 176] on input "15:43" at bounding box center [374, 182] width 77 height 23
click at [386, 178] on input "13:00" at bounding box center [374, 182] width 77 height 23
click at [398, 175] on input "13:00" at bounding box center [374, 182] width 77 height 23
type input "01:00"
click at [430, 151] on div "Change prices now Change prices later Date [DATE] Time 01:00 [DATE] Su Mo Tu We…" at bounding box center [438, 227] width 630 height 251
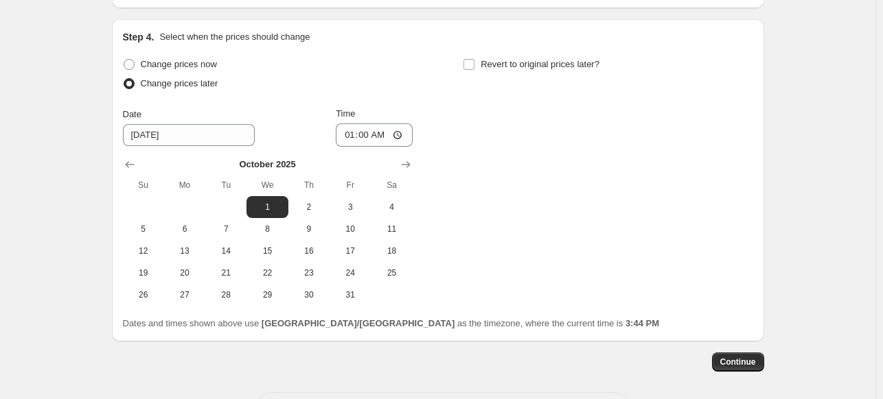
scroll to position [2850, 0]
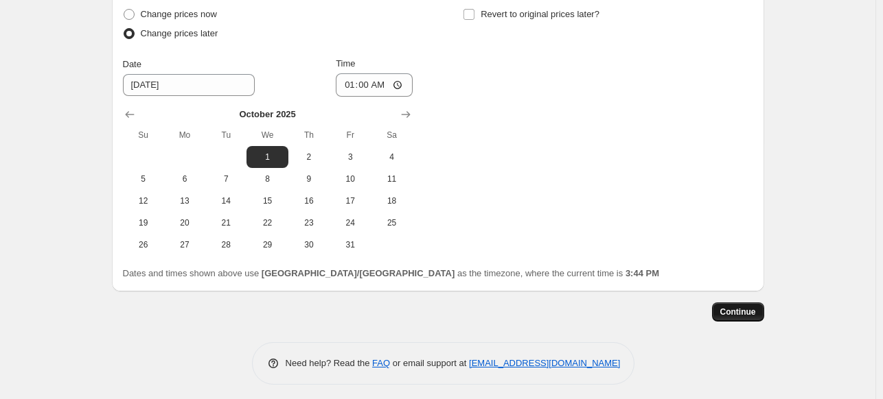
click at [760, 315] on button "Continue" at bounding box center [738, 312] width 52 height 19
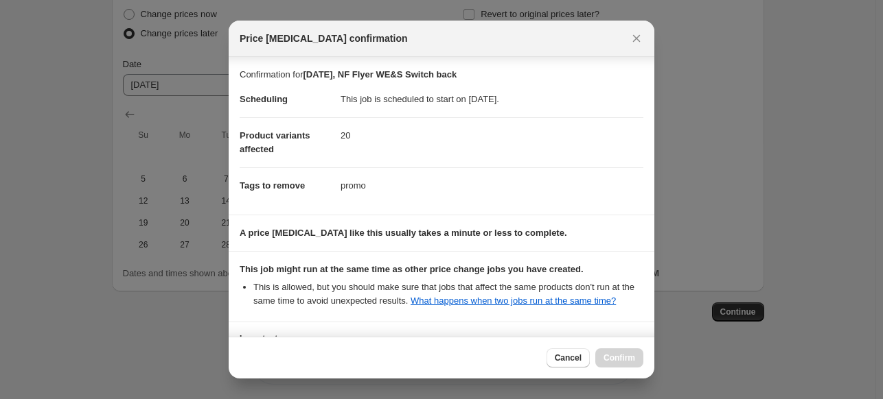
scroll to position [124, 0]
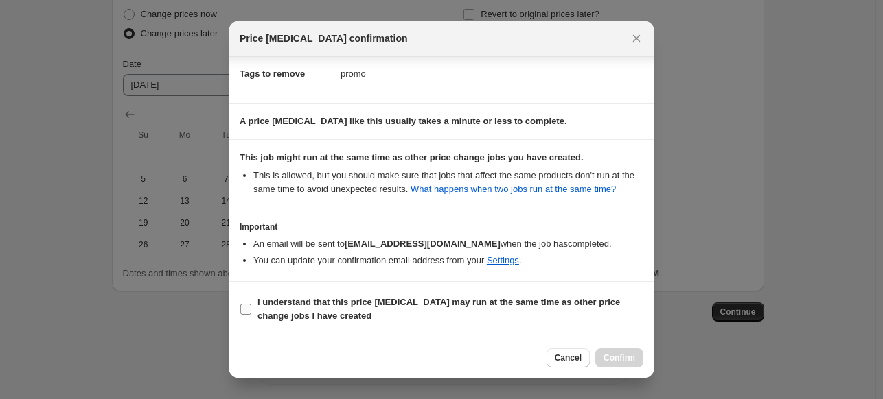
click at [450, 304] on b "I understand that this price [MEDICAL_DATA] may run at the same time as other p…" at bounding box center [438, 309] width 362 height 24
click at [251, 304] on input "I understand that this price [MEDICAL_DATA] may run at the same time as other p…" at bounding box center [245, 309] width 11 height 11
checkbox input "true"
click at [617, 351] on button "Confirm" at bounding box center [619, 358] width 48 height 19
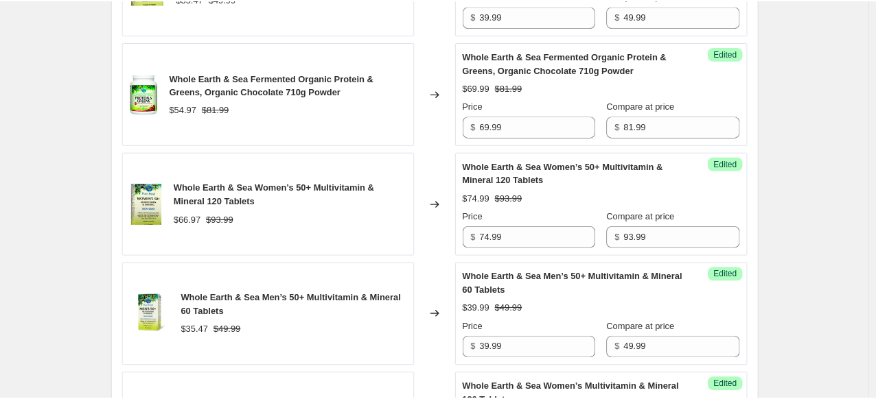
scroll to position [2042, 0]
